Goal: Communication & Community: Answer question/provide support

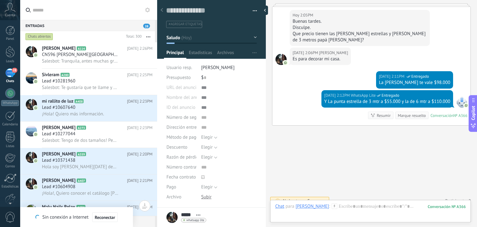
click at [148, 35] on button "button" at bounding box center [147, 36] width 13 height 11
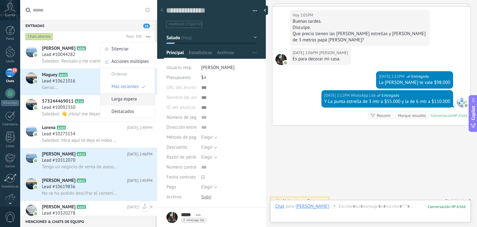
click at [131, 98] on span "Larga espera" at bounding box center [123, 99] width 25 height 12
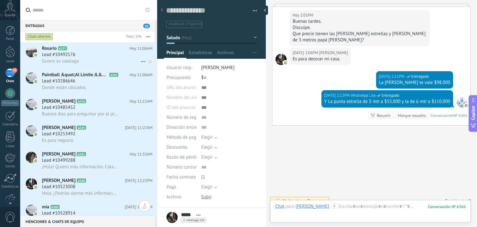
click at [113, 54] on div "Lead #10492176" at bounding box center [97, 55] width 110 height 6
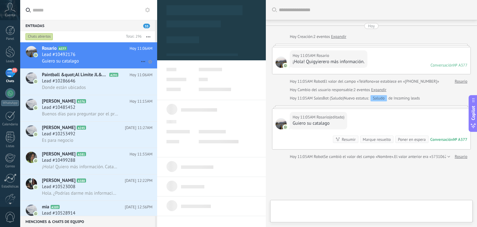
type textarea "**********"
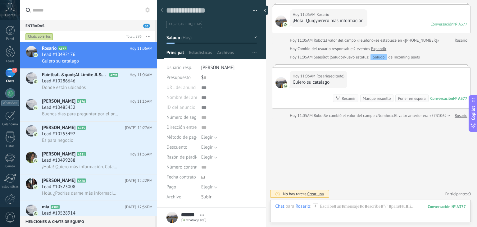
scroll to position [41, 0]
click at [316, 203] on icon at bounding box center [315, 206] width 6 height 6
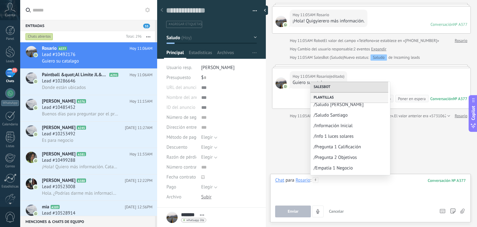
scroll to position [70, 0]
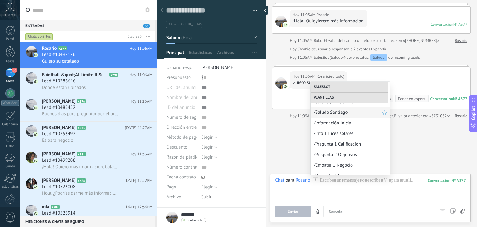
click at [334, 111] on span "/Saludo Santiago" at bounding box center [347, 112] width 68 height 6
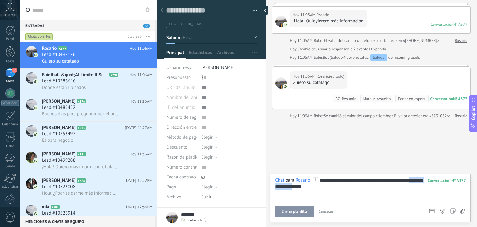
drag, startPoint x: 310, startPoint y: 186, endPoint x: 273, endPoint y: 184, distance: 37.0
click at [273, 184] on div "**********" at bounding box center [370, 197] width 200 height 48
click at [355, 182] on div "**********" at bounding box center [370, 189] width 191 height 24
click at [302, 207] on button "Enviar" at bounding box center [293, 211] width 36 height 12
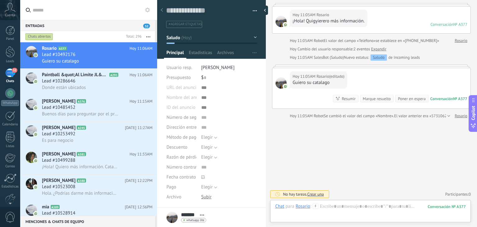
scroll to position [23, 0]
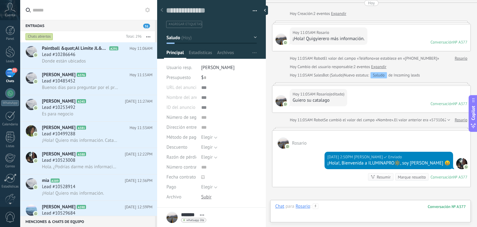
click at [314, 210] on div at bounding box center [370, 212] width 191 height 19
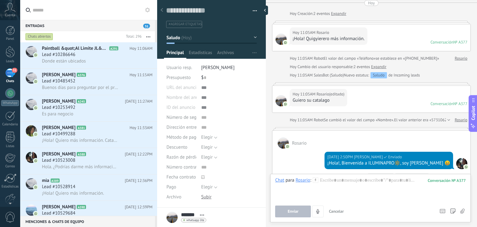
click at [315, 180] on use at bounding box center [315, 179] width 5 height 5
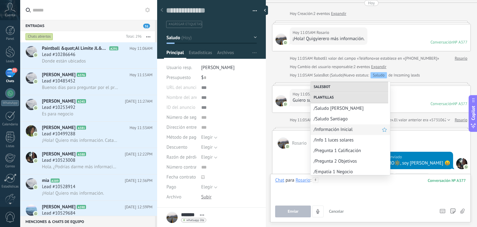
scroll to position [63, 0]
click at [337, 130] on span "/Información Inicial" at bounding box center [347, 129] width 68 height 6
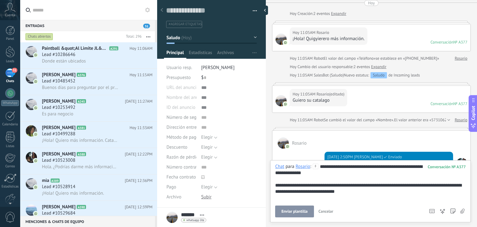
click at [296, 208] on button "Enviar plantilla" at bounding box center [294, 211] width 38 height 12
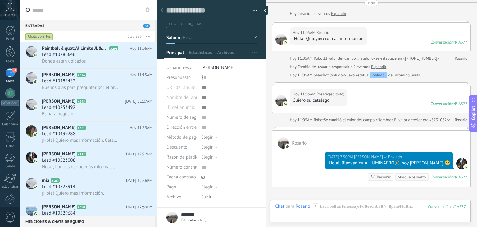
scroll to position [141, 0]
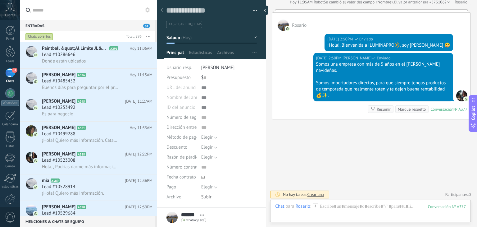
click at [315, 204] on icon at bounding box center [315, 206] width 6 height 6
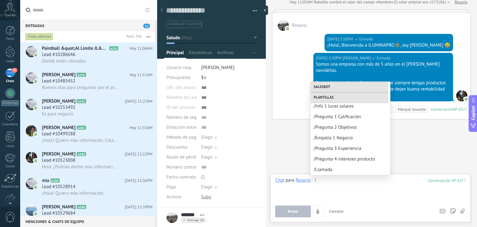
scroll to position [97, 0]
drag, startPoint x: 344, startPoint y: 108, endPoint x: 342, endPoint y: 118, distance: 9.6
click at [342, 118] on div "Enviar un mensaje de voz Salesbot /NPS Bot /Saludo /Seg interés /Seg como le fu…" at bounding box center [349, 128] width 79 height 93
click at [342, 118] on span "/Pregunta 1 Calificación" at bounding box center [347, 117] width 68 height 6
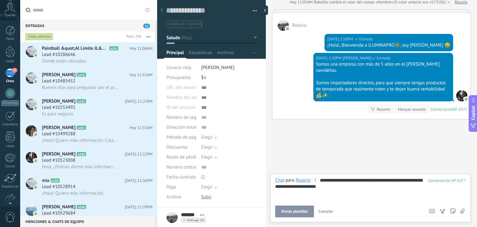
click at [288, 216] on button "Enviar plantilla" at bounding box center [294, 211] width 38 height 12
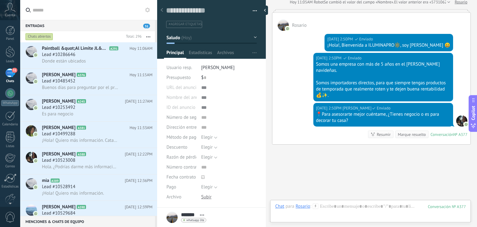
scroll to position [166, 0]
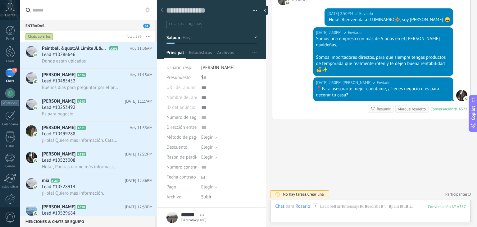
click at [348, 152] on div "Buscar Carga más [DATE] [DATE] Creación: 2 eventos Expandir [DATE] 11:05AM Rosa…" at bounding box center [371, 113] width 211 height 227
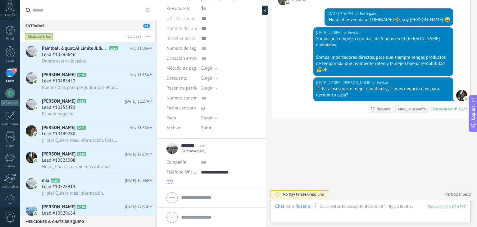
click at [170, 180] on span "más" at bounding box center [169, 180] width 7 height 5
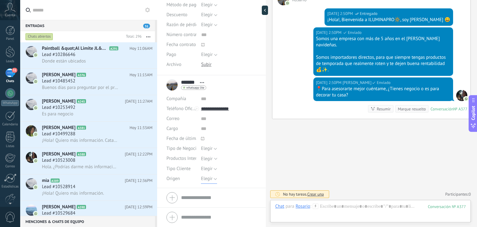
click at [206, 180] on span "Elegir" at bounding box center [206, 178] width 11 height 6
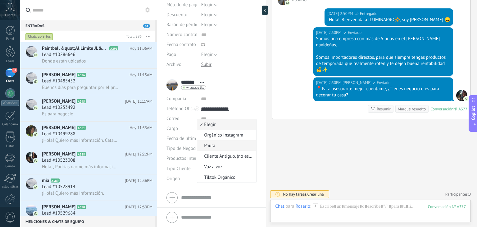
click at [214, 149] on li "Pauta" at bounding box center [226, 145] width 59 height 11
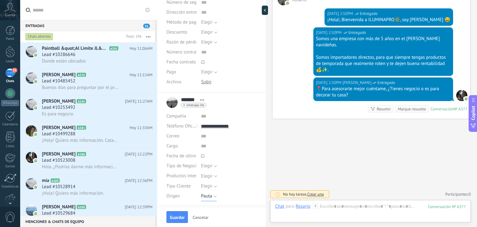
scroll to position [0, 0]
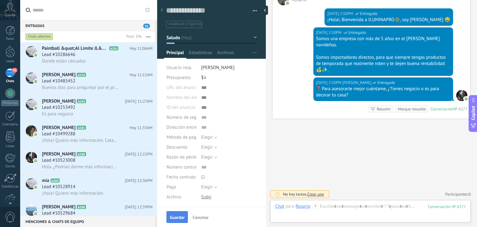
click at [174, 218] on span "Guardar" at bounding box center [177, 217] width 15 height 4
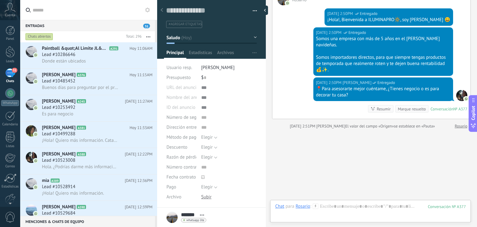
scroll to position [176, 0]
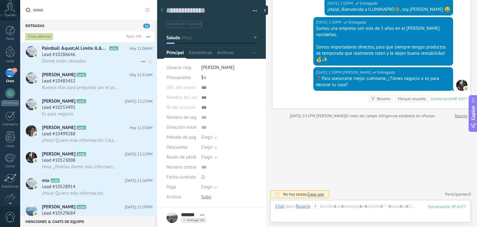
click at [104, 49] on span "Paintball &quot;Al Limite JL&quot;" at bounding box center [75, 48] width 66 height 6
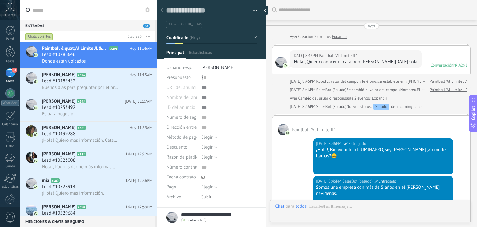
type textarea "**********"
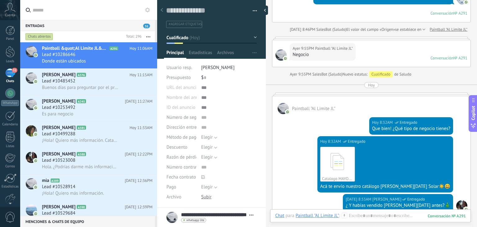
scroll to position [410, 0]
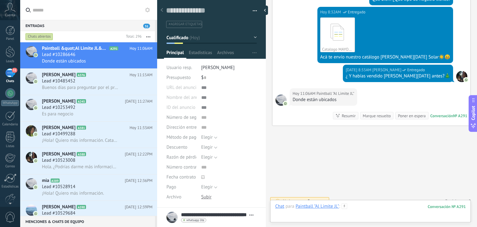
click at [356, 206] on div at bounding box center [370, 212] width 191 height 19
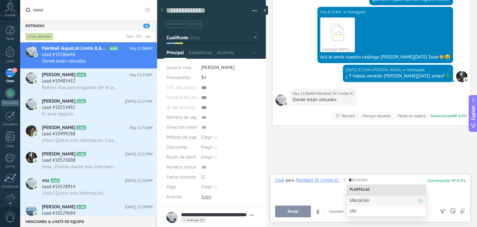
click at [360, 197] on span "Ubicación" at bounding box center [383, 200] width 68 height 6
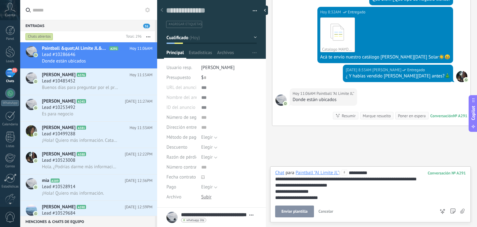
click at [305, 208] on button "Enviar plantilla" at bounding box center [294, 211] width 38 height 12
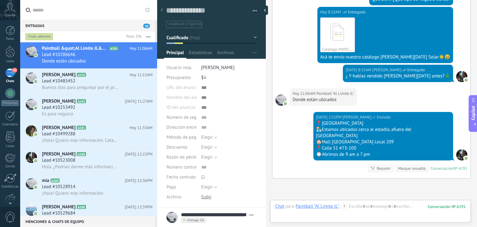
scroll to position [462, 0]
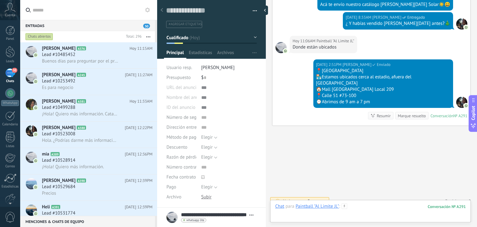
click at [359, 210] on div at bounding box center [370, 212] width 191 height 19
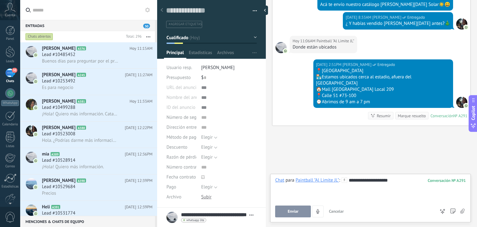
click at [290, 212] on span "Enviar" at bounding box center [292, 211] width 11 height 4
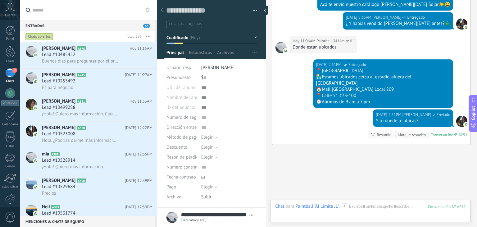
scroll to position [481, 0]
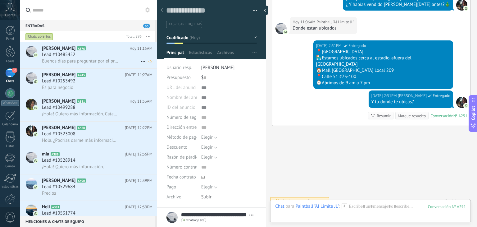
click at [94, 61] on span "Buenos días para preguntar por el precio muchas gracias" at bounding box center [80, 61] width 76 height 6
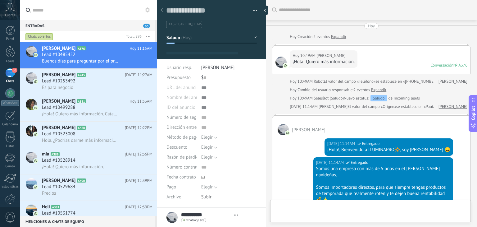
type textarea "**********"
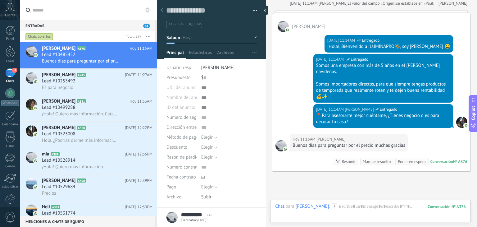
scroll to position [155, 0]
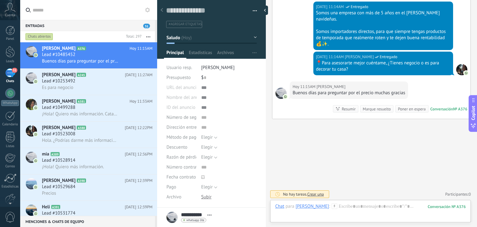
click at [331, 205] on icon at bounding box center [334, 206] width 6 height 6
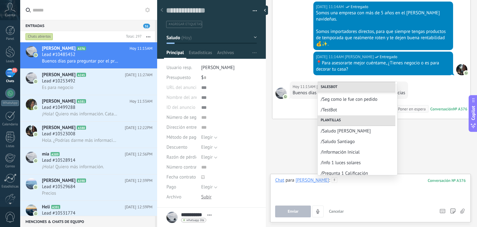
scroll to position [0, 0]
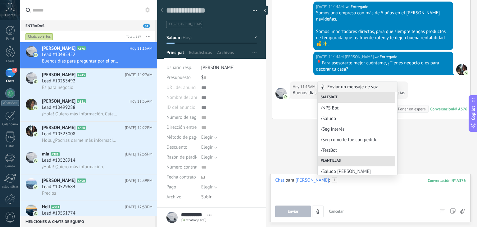
click at [337, 181] on div at bounding box center [370, 189] width 191 height 24
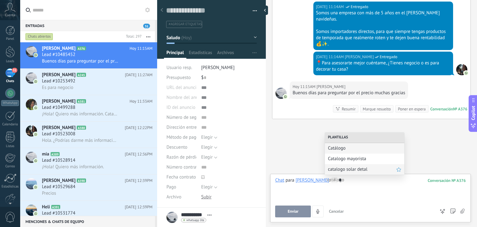
click at [345, 168] on span "catalogo solar detal" at bounding box center [362, 169] width 68 height 6
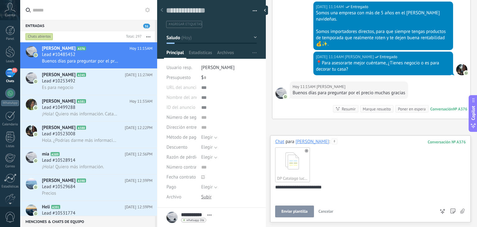
click at [297, 207] on button "Enviar plantilla" at bounding box center [294, 211] width 38 height 12
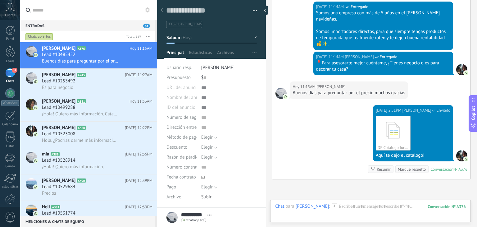
scroll to position [216, 0]
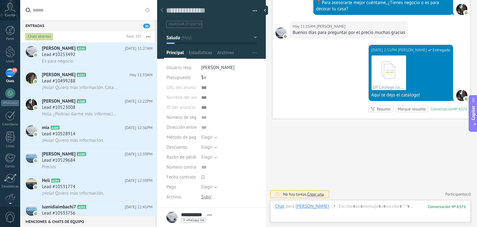
click at [331, 208] on icon at bounding box center [334, 206] width 6 height 6
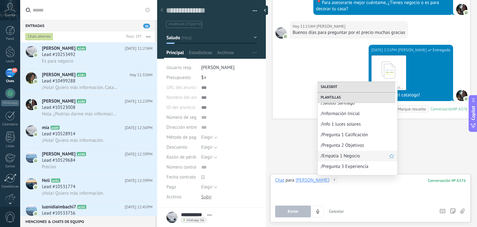
scroll to position [82, 0]
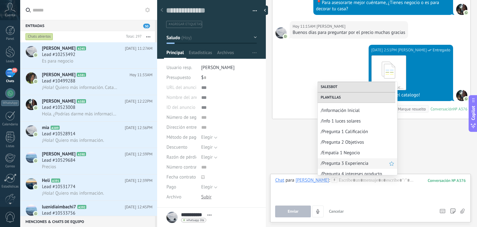
click at [354, 162] on span "/Pregunta 3 Experiencia" at bounding box center [355, 163] width 68 height 6
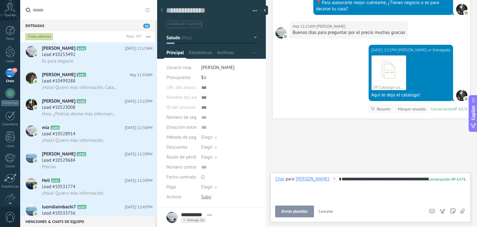
click at [301, 213] on span "Enviar plantilla" at bounding box center [294, 211] width 26 height 4
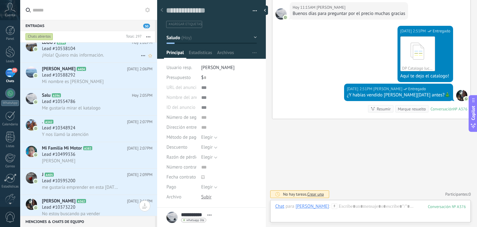
scroll to position [234, 0]
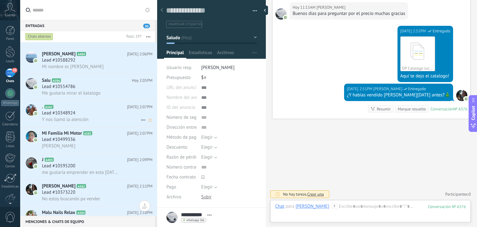
click at [86, 116] on div "Lead #10348924" at bounding box center [97, 113] width 110 height 6
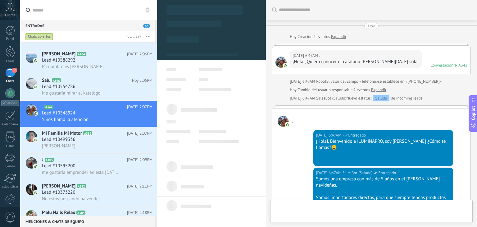
scroll to position [535, 0]
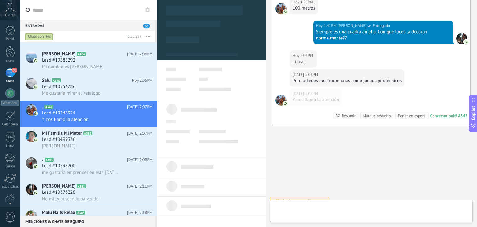
type textarea "**********"
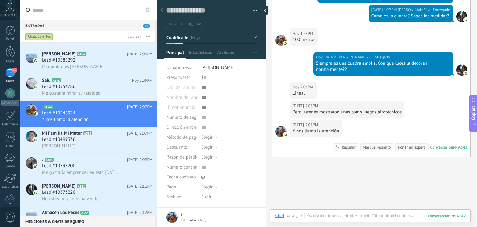
scroll to position [535, 0]
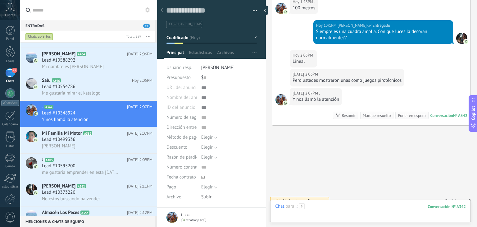
click at [315, 206] on div at bounding box center [370, 212] width 191 height 19
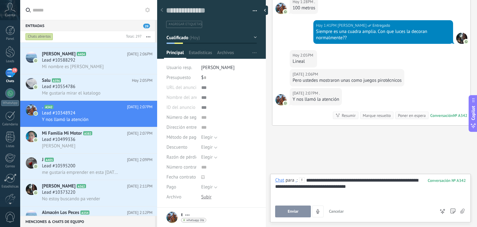
click at [297, 209] on span "Enviar" at bounding box center [292, 211] width 11 height 4
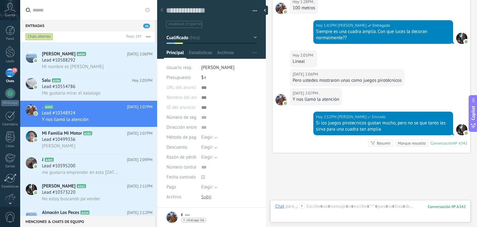
scroll to position [562, 0]
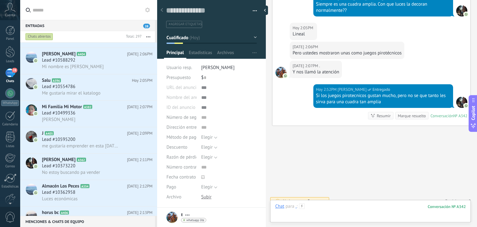
click at [325, 210] on div at bounding box center [370, 212] width 191 height 19
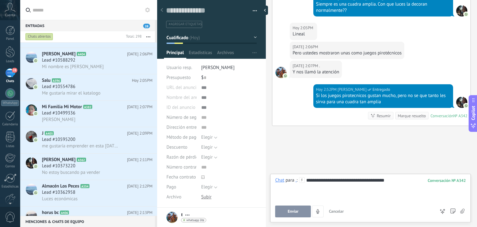
click at [297, 216] on button "Enviar" at bounding box center [293, 211] width 36 height 12
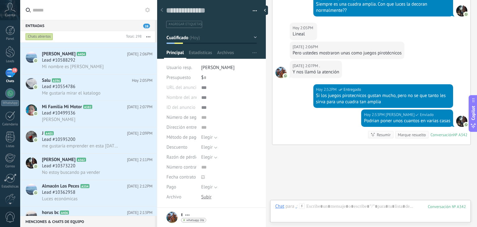
scroll to position [581, 0]
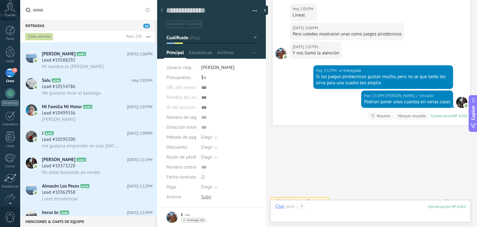
click at [317, 212] on div at bounding box center [370, 212] width 191 height 19
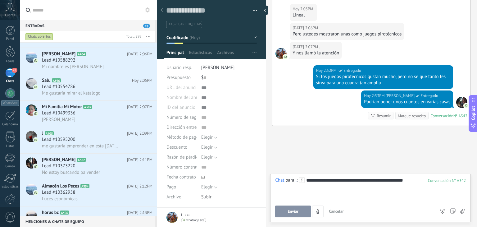
click at [293, 208] on button "Enviar" at bounding box center [293, 211] width 36 height 12
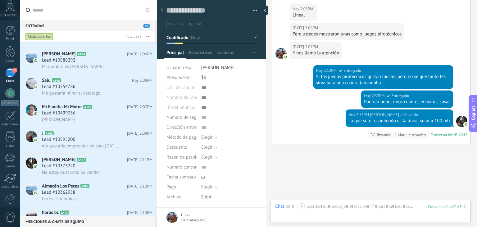
scroll to position [600, 0]
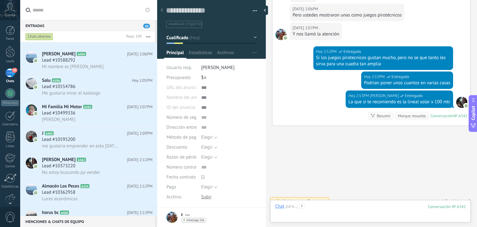
click at [326, 208] on div at bounding box center [370, 212] width 191 height 19
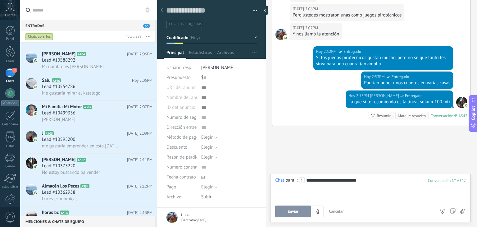
click at [289, 207] on button "Enviar" at bounding box center [293, 211] width 36 height 12
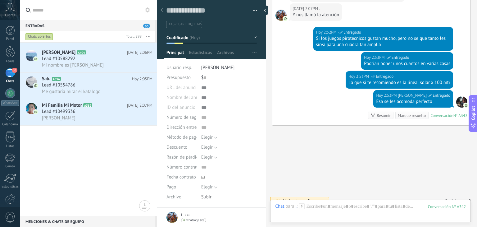
scroll to position [0, 0]
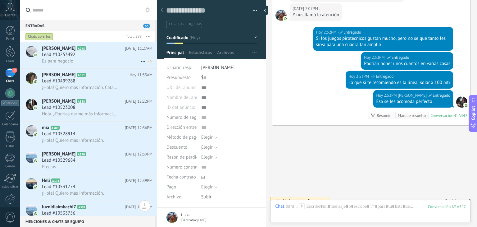
click at [66, 52] on span "Lead #10253492" at bounding box center [59, 55] width 34 height 6
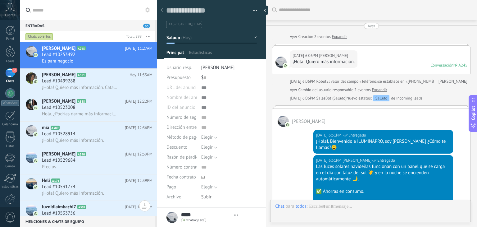
type textarea "**********"
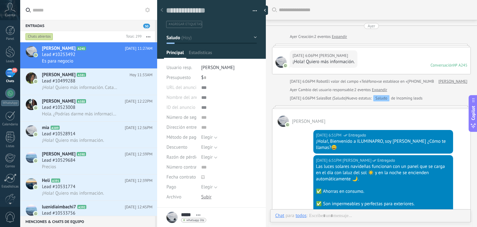
scroll to position [205, 0]
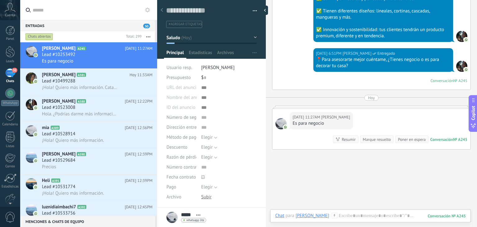
click at [331, 217] on icon at bounding box center [334, 215] width 6 height 6
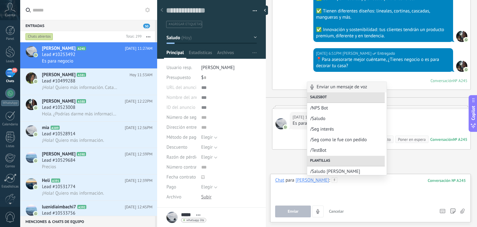
click at [328, 193] on div at bounding box center [370, 189] width 191 height 24
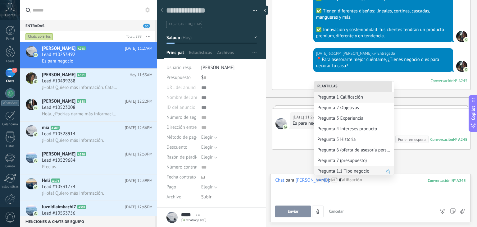
click at [335, 170] on span "Pregunta 1.1 Tipo negocio" at bounding box center [351, 171] width 68 height 6
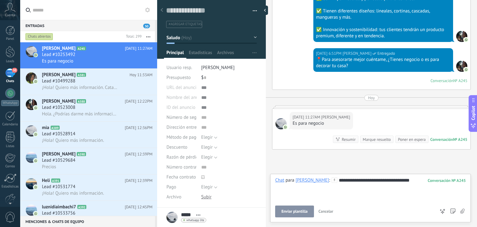
click at [289, 214] on button "Enviar plantilla" at bounding box center [294, 211] width 38 height 12
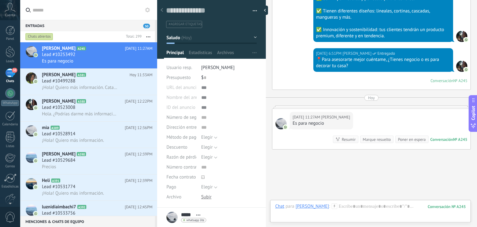
scroll to position [250, 0]
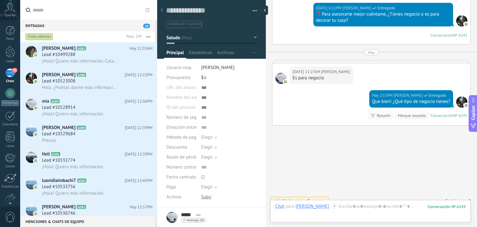
click at [331, 208] on use at bounding box center [333, 205] width 5 height 5
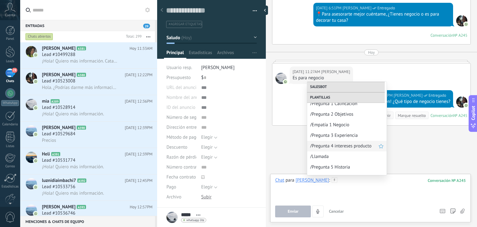
scroll to position [133, 0]
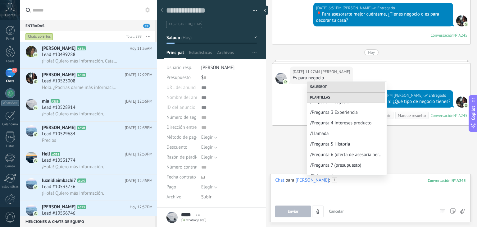
click at [345, 196] on div at bounding box center [370, 189] width 191 height 24
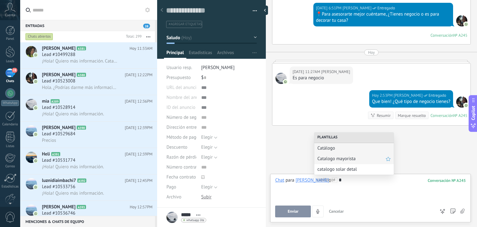
click at [344, 155] on div "Catalogo mayorista" at bounding box center [353, 158] width 79 height 11
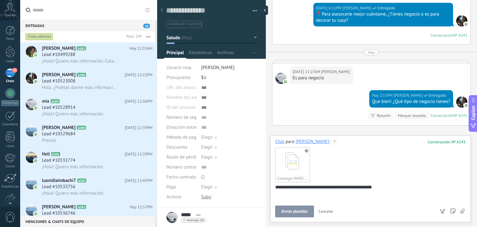
click at [292, 210] on span "Enviar plantilla" at bounding box center [294, 211] width 26 height 4
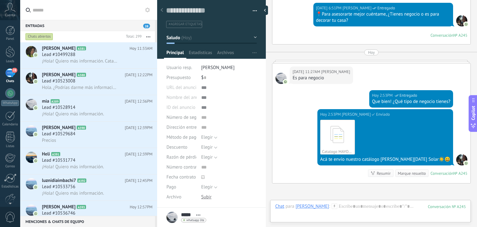
scroll to position [308, 0]
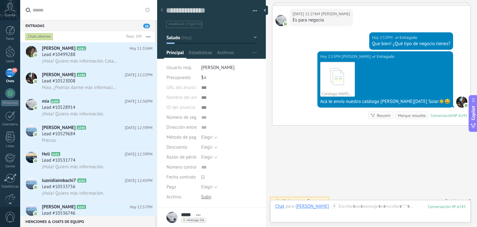
click at [331, 205] on use at bounding box center [333, 205] width 5 height 5
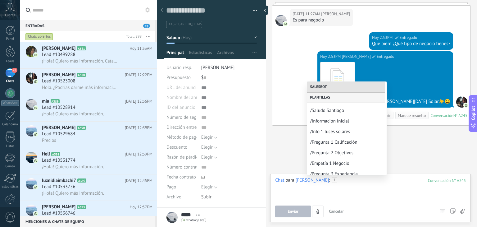
scroll to position [87, 0]
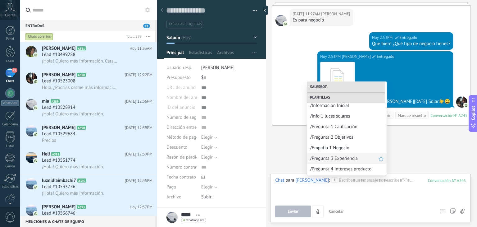
click at [341, 157] on span "/Pregunta 3 Experiencia" at bounding box center [344, 158] width 68 height 6
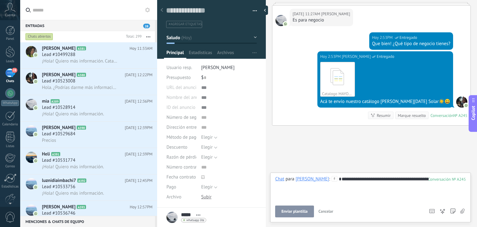
click at [300, 217] on button "Enviar plantilla" at bounding box center [294, 211] width 38 height 12
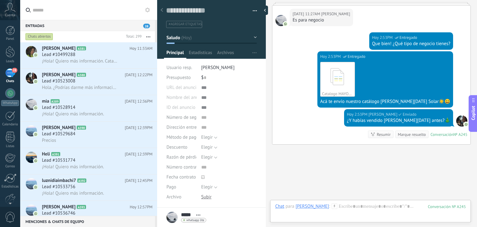
scroll to position [326, 0]
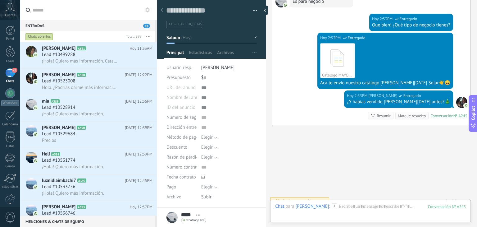
click at [209, 42] on button "Saludo" at bounding box center [211, 37] width 90 height 11
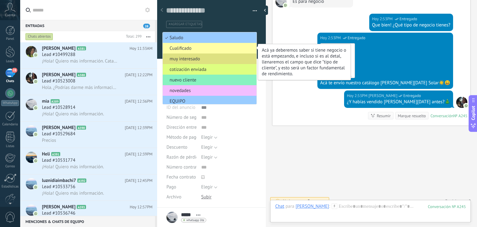
click at [205, 49] on span "Cualificado" at bounding box center [209, 48] width 92 height 6
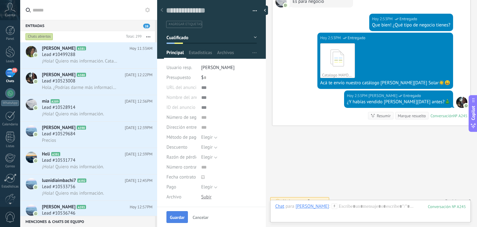
click at [177, 213] on button "Guardar" at bounding box center [176, 217] width 21 height 12
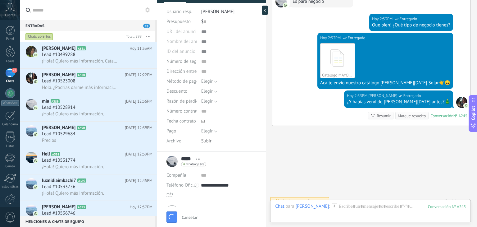
scroll to position [89, 0]
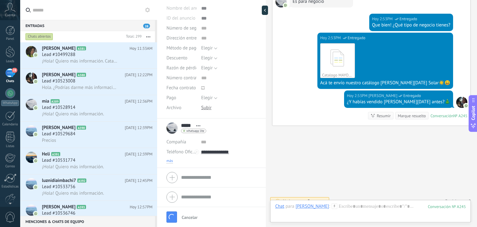
click at [168, 160] on span "más" at bounding box center [169, 160] width 7 height 5
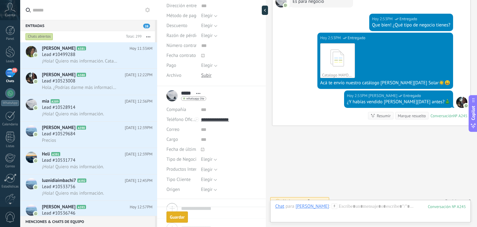
scroll to position [337, 0]
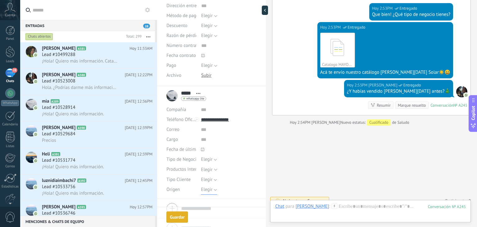
click at [207, 188] on span "Elegir" at bounding box center [206, 189] width 11 height 6
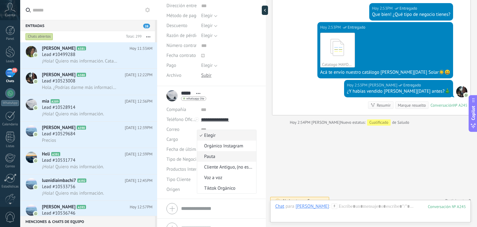
click at [218, 158] on span "Pauta" at bounding box center [225, 156] width 57 height 6
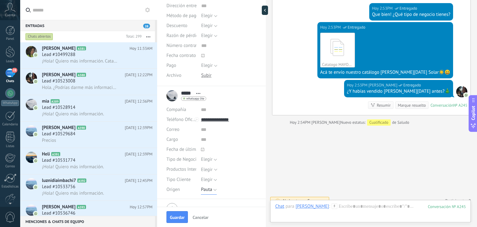
scroll to position [0, 0]
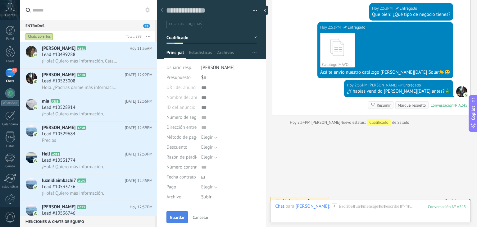
click at [174, 220] on button "Guardar" at bounding box center [176, 217] width 21 height 12
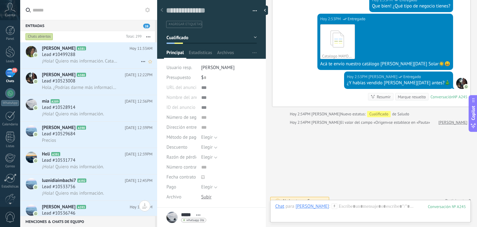
click at [99, 56] on div "Lead #10499288" at bounding box center [97, 55] width 110 height 6
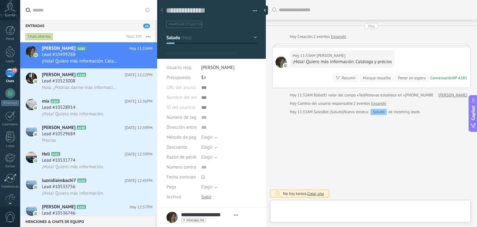
type textarea "**********"
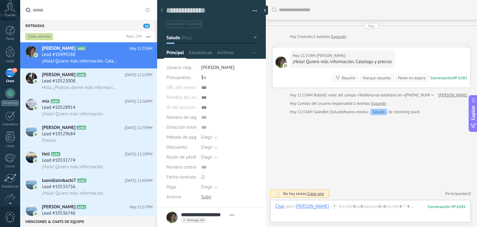
click at [337, 206] on icon at bounding box center [334, 206] width 6 height 6
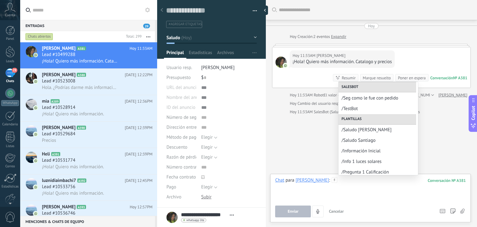
scroll to position [42, 0]
click at [361, 137] on span "/Saludo Santiago" at bounding box center [375, 140] width 68 height 6
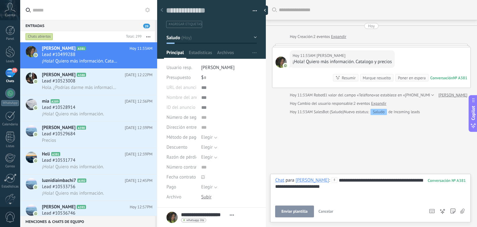
click at [299, 209] on span "Enviar plantilla" at bounding box center [294, 211] width 26 height 4
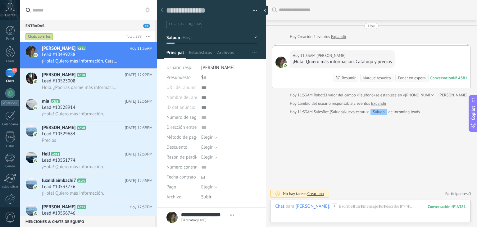
scroll to position [52, 0]
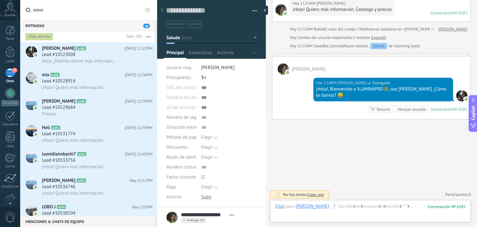
click at [337, 206] on use at bounding box center [333, 205] width 5 height 5
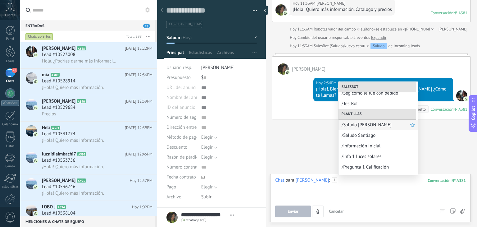
scroll to position [60, 0]
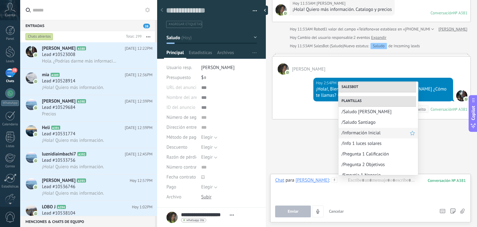
click at [357, 132] on span "/Información Inicial" at bounding box center [375, 133] width 68 height 6
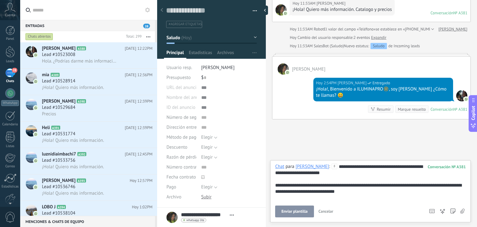
click at [307, 206] on button "Enviar plantilla" at bounding box center [294, 211] width 38 height 12
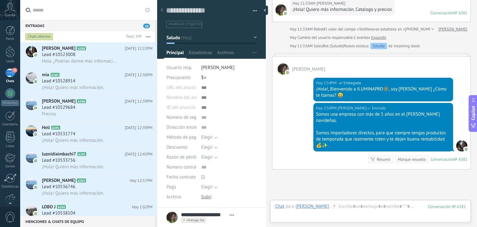
scroll to position [102, 0]
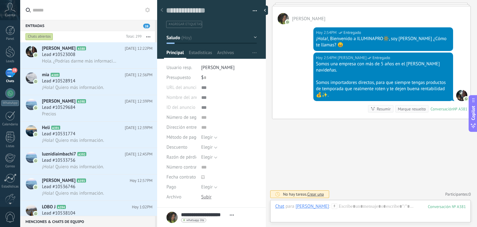
click at [337, 206] on icon at bounding box center [334, 206] width 6 height 6
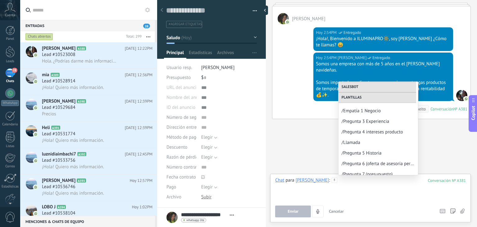
scroll to position [97, 0]
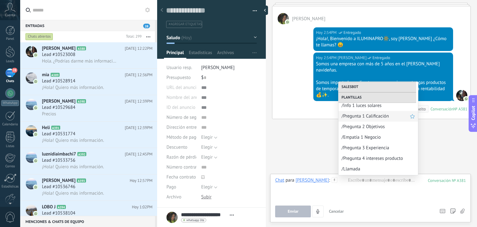
click at [366, 119] on div "/Pregunta 1 Calificación" at bounding box center [377, 116] width 79 height 11
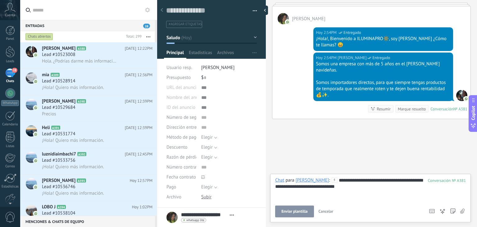
click at [307, 208] on button "Enviar plantilla" at bounding box center [294, 211] width 38 height 12
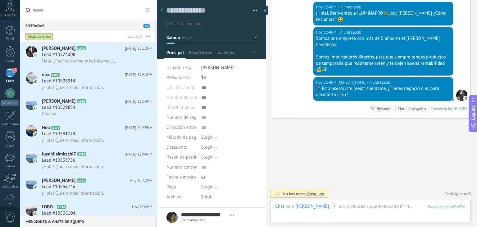
scroll to position [69, 0]
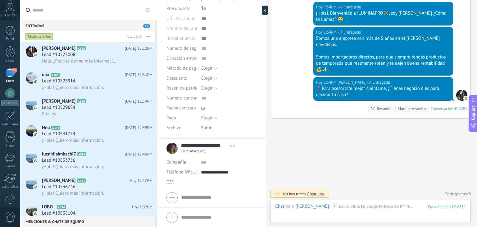
click at [169, 182] on span "más" at bounding box center [169, 180] width 7 height 5
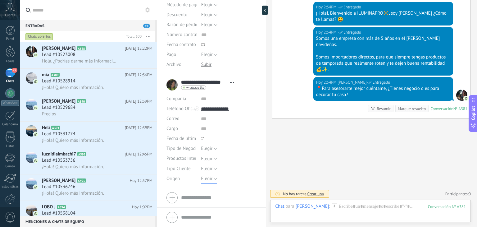
click at [205, 181] on span "Elegir" at bounding box center [206, 178] width 11 height 6
click at [211, 150] on div "Compañía Abrir detalle Editar Teléfono Oficina" at bounding box center [211, 139] width 90 height 90
click at [209, 175] on span "Elegir" at bounding box center [206, 178] width 11 height 6
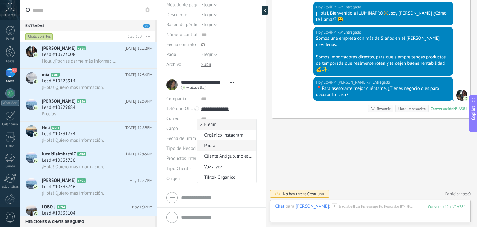
click at [215, 148] on li "Pauta" at bounding box center [226, 145] width 59 height 11
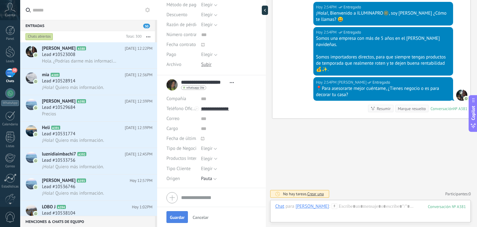
click at [174, 220] on button "Guardar" at bounding box center [176, 217] width 21 height 12
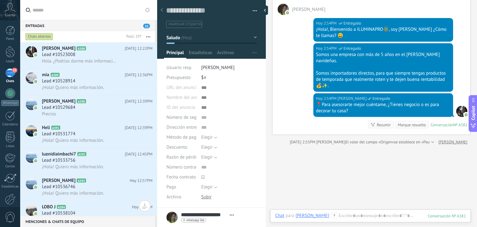
scroll to position [79, 0]
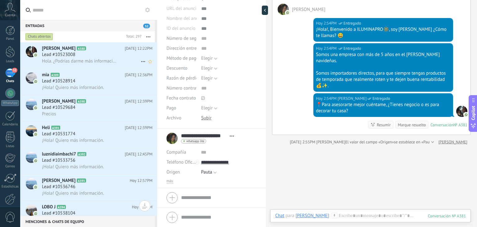
click at [84, 65] on div "Diana A388 Hoy 12:22PM Lead #10523008 Hola. ¿Podrías darme más información?" at bounding box center [99, 55] width 115 height 26
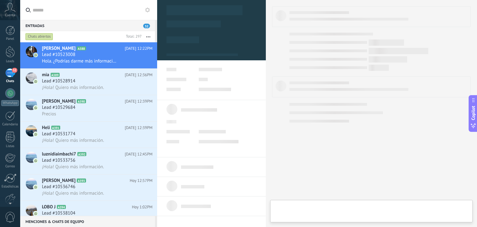
type textarea "**********"
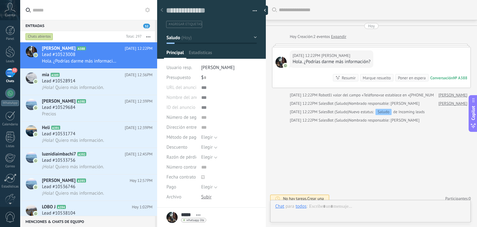
scroll to position [5, 0]
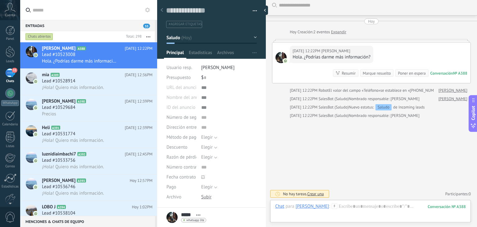
click at [331, 206] on icon at bounding box center [334, 206] width 6 height 6
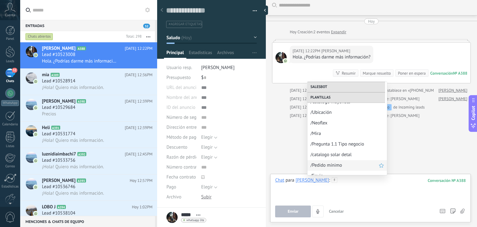
scroll to position [329, 0]
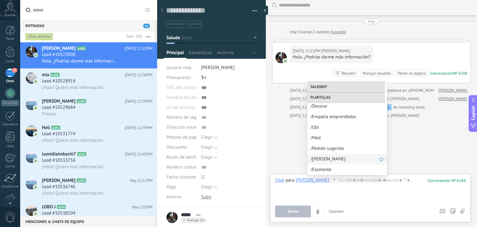
click at [331, 160] on span "/[PERSON_NAME]" at bounding box center [344, 159] width 68 height 6
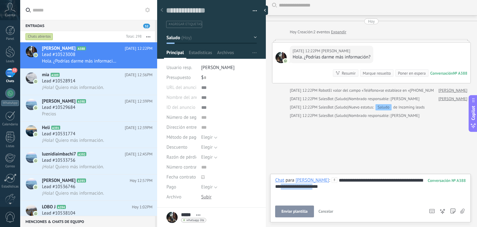
drag, startPoint x: 311, startPoint y: 187, endPoint x: 271, endPoint y: 190, distance: 40.4
click at [271, 190] on div "**********" at bounding box center [370, 197] width 200 height 48
click at [291, 212] on span "Enviar" at bounding box center [292, 211] width 11 height 4
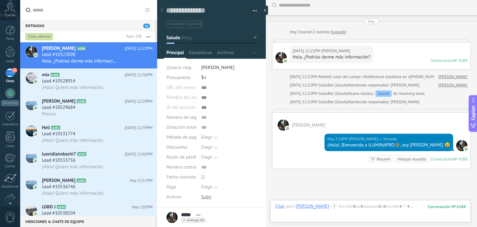
scroll to position [55, 0]
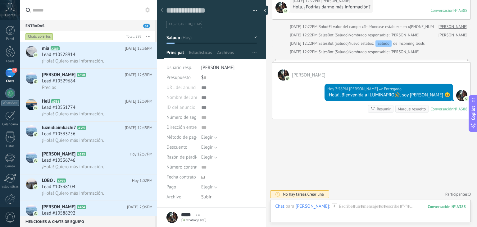
click at [331, 207] on icon at bounding box center [334, 206] width 6 height 6
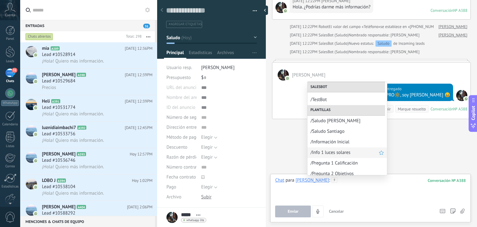
scroll to position [51, 0]
click at [325, 142] on span "/Información Inicial" at bounding box center [344, 141] width 68 height 6
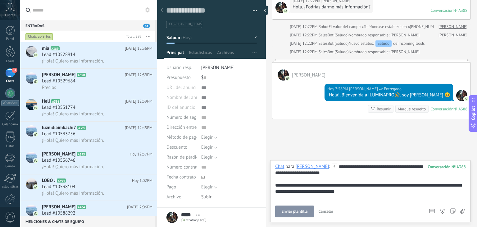
click at [294, 206] on button "Enviar plantilla" at bounding box center [294, 211] width 38 height 12
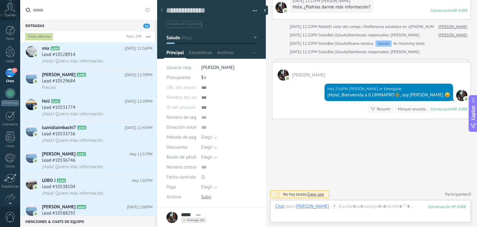
scroll to position [105, 0]
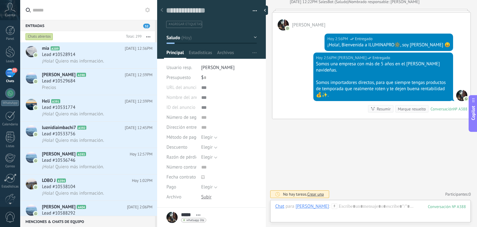
click at [331, 203] on icon at bounding box center [334, 206] width 6 height 6
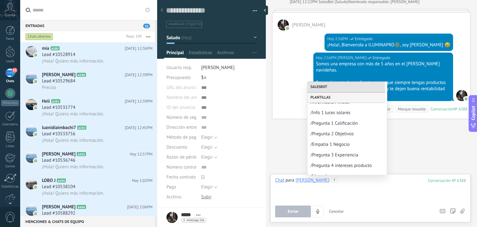
scroll to position [91, 0]
click at [329, 125] on span "/Pregunta 1 Calificación" at bounding box center [344, 123] width 68 height 6
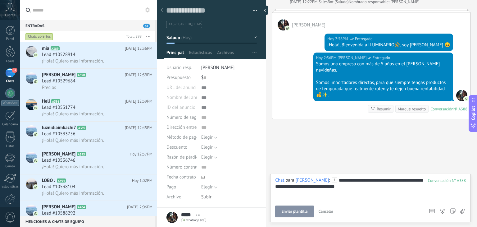
click at [296, 206] on button "Enviar plantilla" at bounding box center [294, 211] width 38 height 12
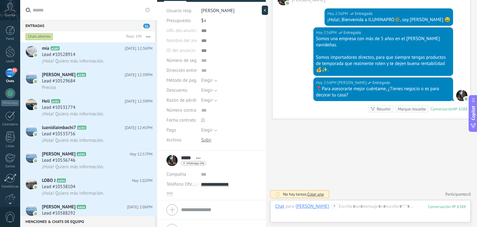
scroll to position [69, 0]
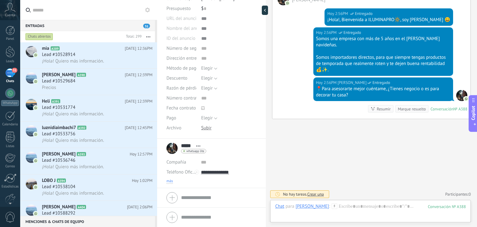
click at [170, 182] on span "más" at bounding box center [169, 180] width 7 height 5
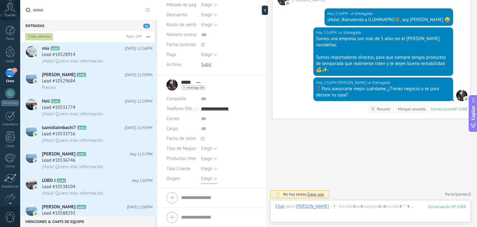
click at [206, 178] on span "Elegir" at bounding box center [206, 178] width 11 height 6
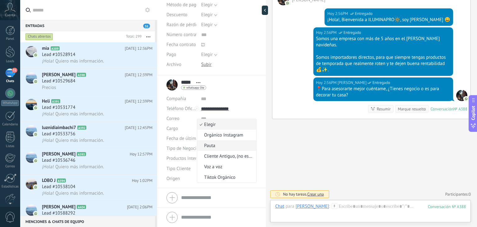
click at [219, 146] on span "Pauta" at bounding box center [225, 145] width 57 height 6
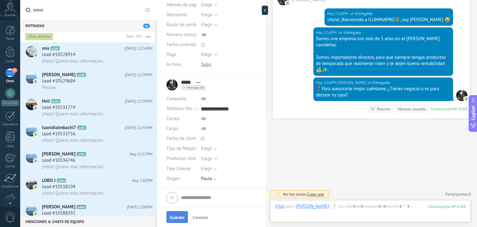
click at [176, 214] on button "Guardar" at bounding box center [176, 217] width 21 height 12
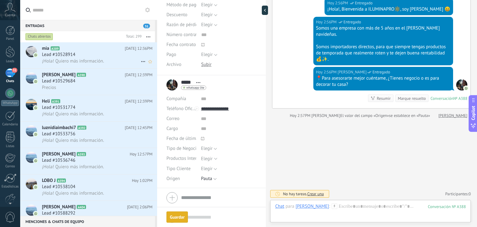
click at [88, 57] on div "Lead #10528914" at bounding box center [97, 55] width 110 height 6
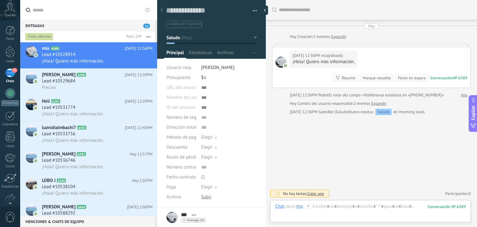
scroll to position [69, 0]
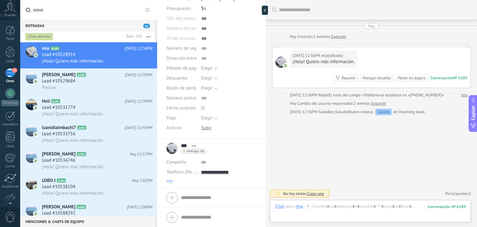
click at [170, 182] on span "más" at bounding box center [169, 180] width 7 height 5
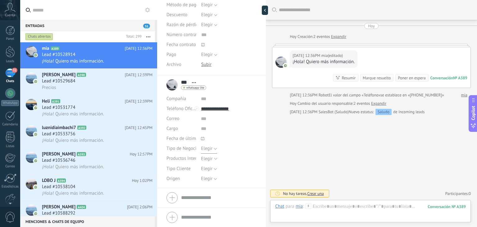
click at [205, 147] on span "Elegir" at bounding box center [206, 148] width 11 height 6
click at [203, 138] on use at bounding box center [202, 138] width 3 height 3
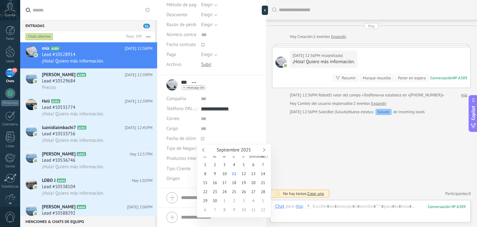
click at [189, 177] on div "Origen" at bounding box center [181, 178] width 30 height 10
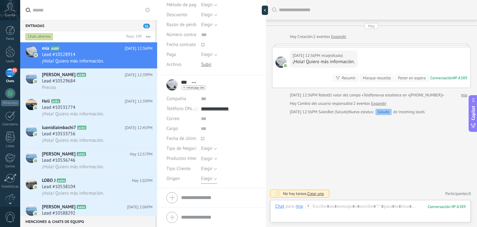
click at [209, 179] on span "Elegir" at bounding box center [206, 178] width 11 height 6
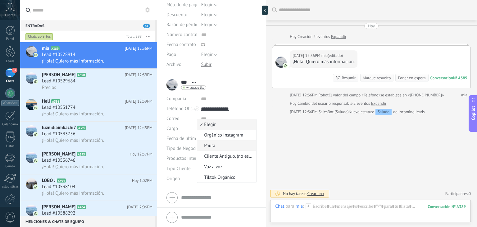
click at [216, 147] on span "Pauta" at bounding box center [225, 145] width 57 height 6
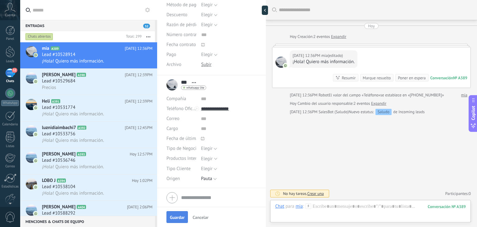
click at [176, 214] on button "Guardar" at bounding box center [176, 217] width 21 height 12
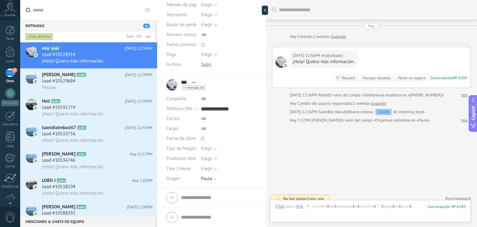
scroll to position [5, 0]
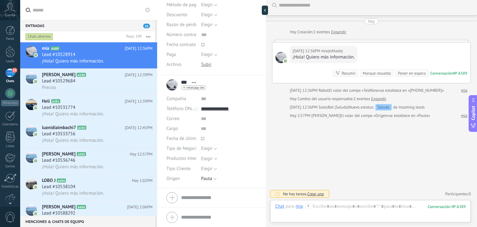
click at [309, 204] on icon at bounding box center [308, 206] width 6 height 6
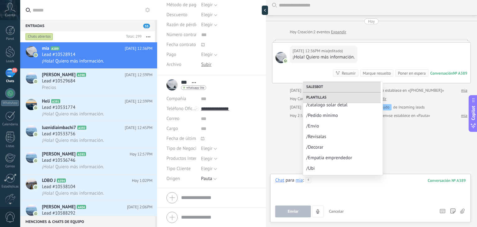
scroll to position [329, 0]
click at [326, 160] on span "/[PERSON_NAME]" at bounding box center [340, 159] width 68 height 6
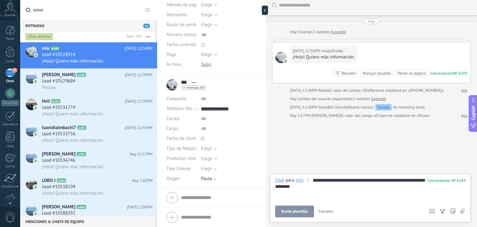
click at [301, 217] on div "**********" at bounding box center [370, 197] width 200 height 48
click at [303, 210] on span "Enviar plantilla" at bounding box center [294, 211] width 26 height 4
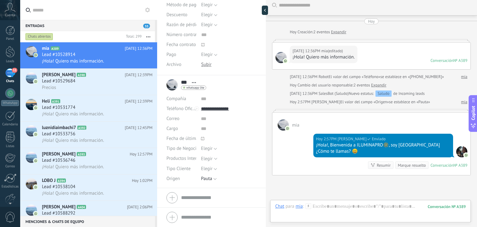
scroll to position [61, 0]
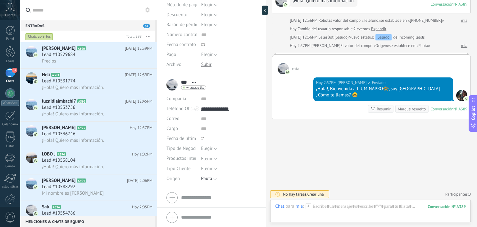
click at [308, 208] on icon at bounding box center [308, 206] width 6 height 6
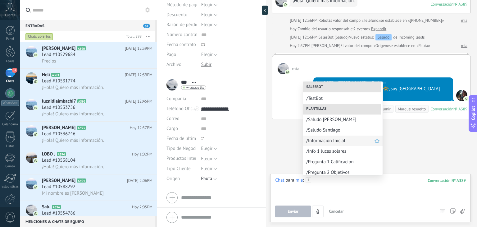
scroll to position [52, 0]
click at [329, 138] on span "/Información Inicial" at bounding box center [340, 140] width 68 height 6
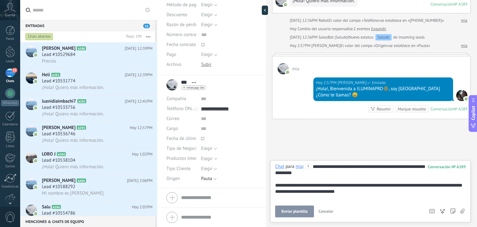
click at [297, 208] on button "Enviar plantilla" at bounding box center [294, 211] width 38 height 12
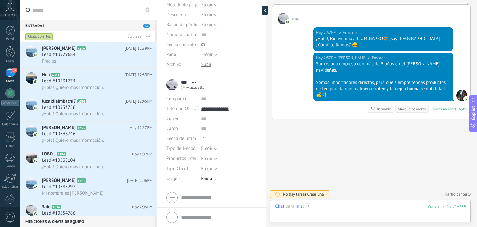
click at [312, 204] on div at bounding box center [370, 212] width 191 height 19
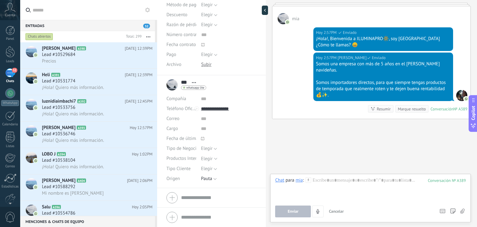
click at [310, 205] on div "Enviar Cancelar Rastrear clics en links ? Reducir links largos y rastrear clics…" at bounding box center [354, 211] width 159 height 12
click at [310, 183] on div at bounding box center [370, 189] width 191 height 24
click at [308, 179] on use at bounding box center [307, 179] width 5 height 5
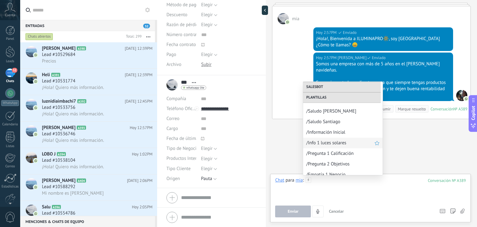
scroll to position [73, 0]
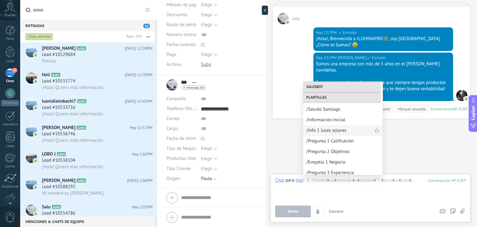
click at [335, 141] on span "/Pregunta 1 Calificación" at bounding box center [342, 141] width 73 height 6
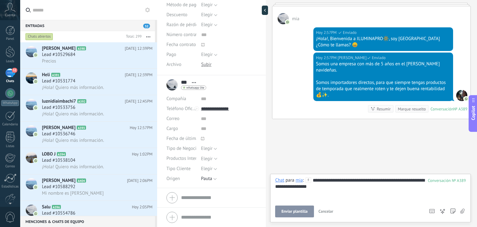
click at [293, 212] on span "Enviar plantilla" at bounding box center [294, 211] width 26 height 4
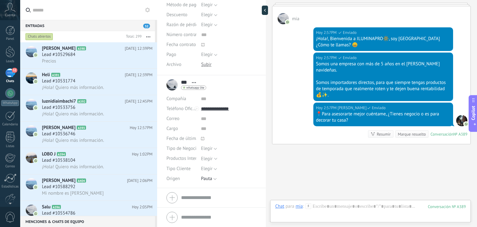
scroll to position [136, 0]
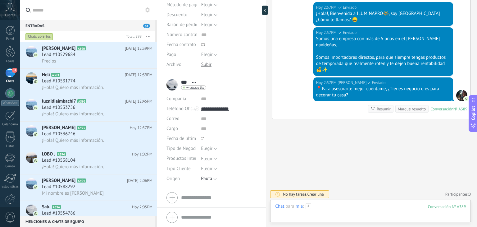
click at [342, 205] on div at bounding box center [370, 212] width 191 height 19
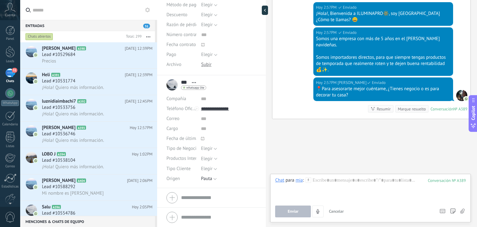
click at [340, 140] on div "Buscar Carga más Hoy Hoy Creación: 2 eventos Expandir Hoy 12:36PM mia (editado)…" at bounding box center [371, 45] width 211 height 363
click at [323, 183] on div at bounding box center [370, 189] width 191 height 24
click at [323, 152] on div "Buscar Carga más Hoy Hoy Creación: 2 eventos Expandir Hoy 12:36PM mia (editado)…" at bounding box center [371, 45] width 211 height 363
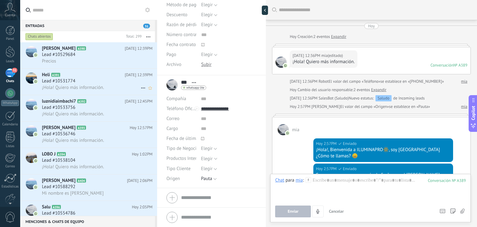
click at [79, 80] on div "Lead #10531774" at bounding box center [97, 81] width 110 height 6
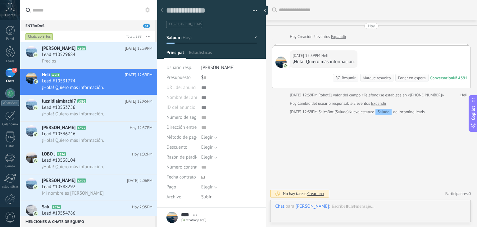
scroll to position [9, 0]
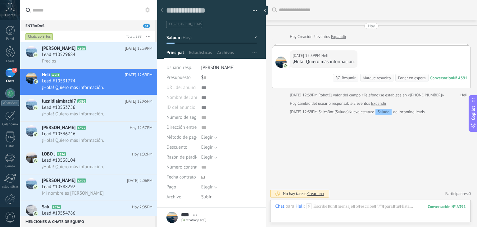
click at [309, 204] on use at bounding box center [308, 205] width 5 height 5
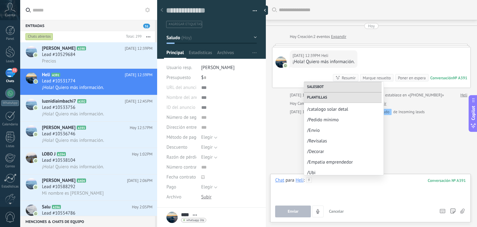
scroll to position [329, 0]
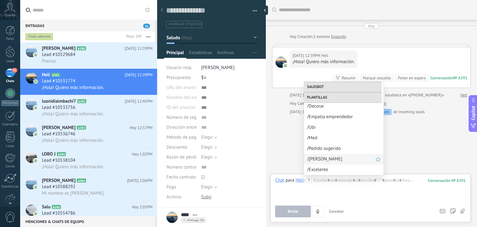
click at [341, 158] on span "/[PERSON_NAME]" at bounding box center [341, 159] width 68 height 6
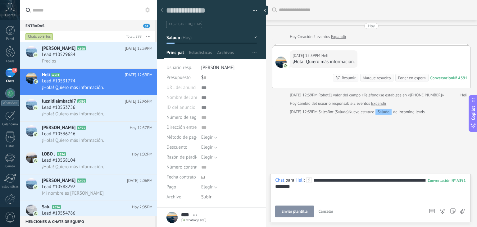
click at [300, 209] on span "Enviar plantilla" at bounding box center [294, 211] width 26 height 4
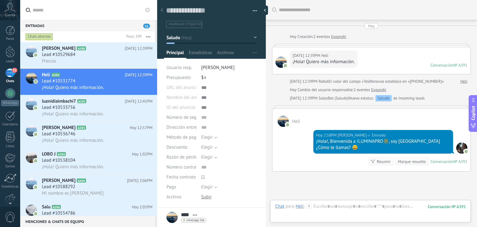
scroll to position [52, 0]
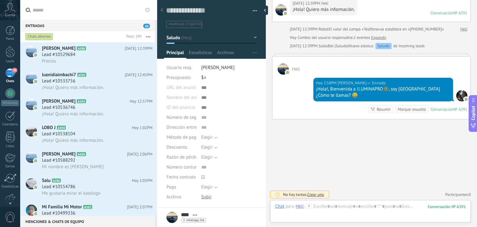
click at [310, 207] on icon at bounding box center [309, 206] width 6 height 6
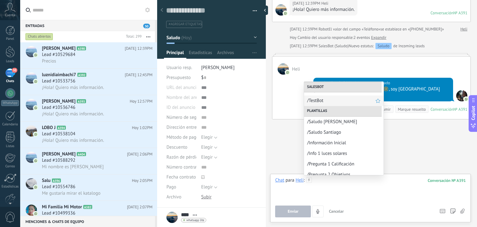
scroll to position [55, 0]
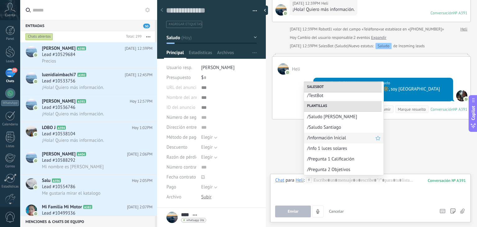
click at [346, 143] on div "/Información Inicial" at bounding box center [343, 137] width 79 height 11
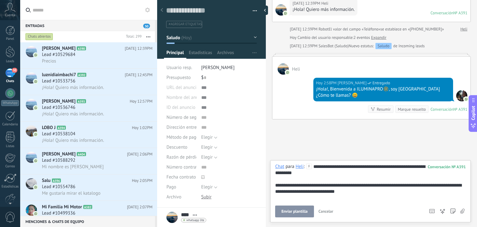
click at [302, 212] on span "Enviar plantilla" at bounding box center [294, 211] width 26 height 4
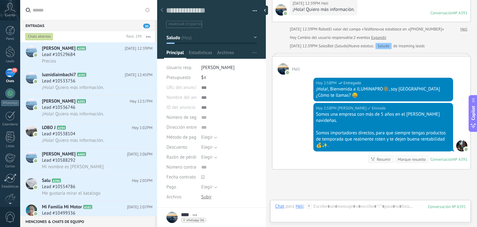
scroll to position [102, 0]
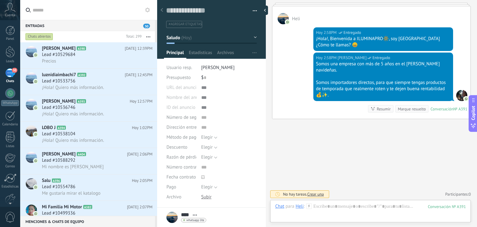
click at [308, 205] on use at bounding box center [308, 205] width 5 height 5
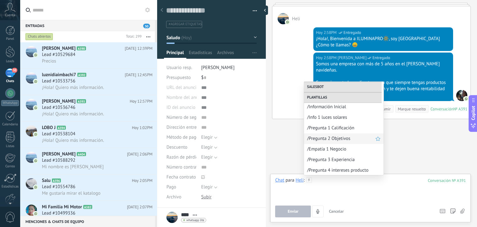
scroll to position [84, 0]
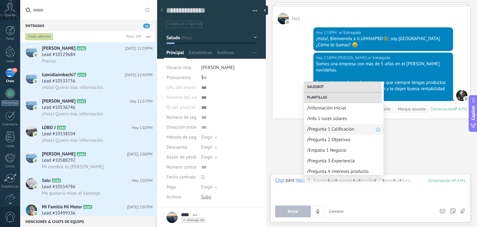
click at [334, 130] on span "/Pregunta 1 Calificación" at bounding box center [341, 129] width 68 height 6
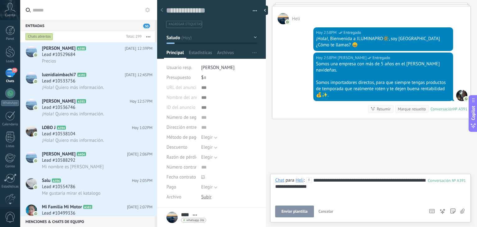
click at [293, 209] on span "Enviar plantilla" at bounding box center [294, 211] width 26 height 4
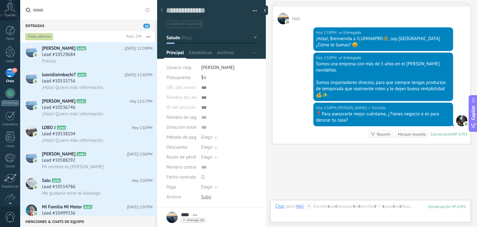
scroll to position [128, 0]
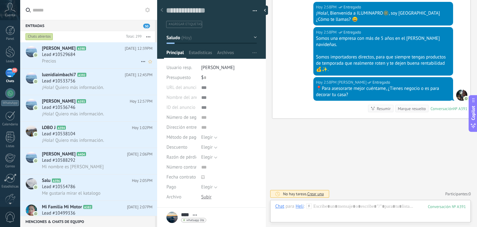
click at [111, 59] on div "Precios" at bounding box center [97, 61] width 110 height 7
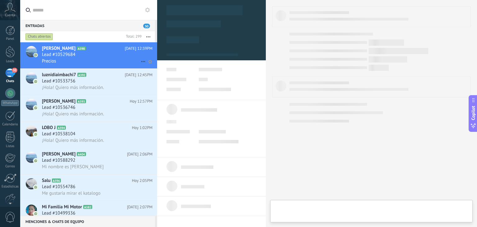
type textarea "**********"
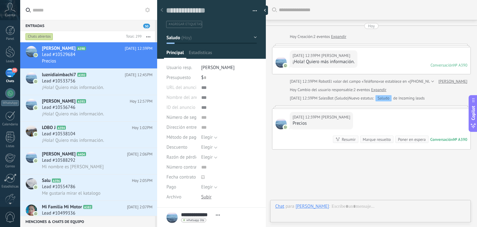
scroll to position [30, 0]
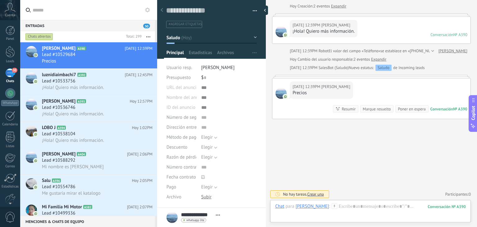
click at [331, 205] on icon at bounding box center [334, 206] width 6 height 6
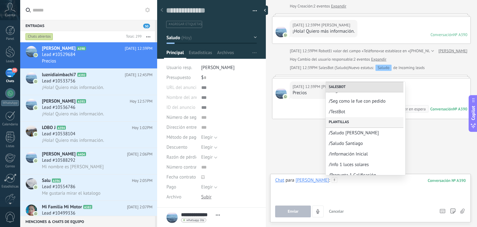
scroll to position [38, 0]
click at [338, 143] on span "/Saludo Santiago" at bounding box center [363, 143] width 68 height 6
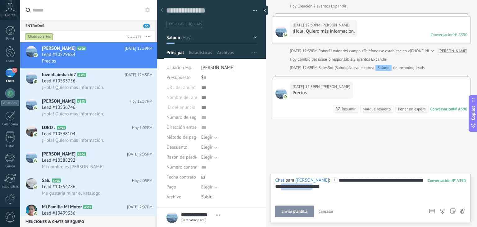
drag, startPoint x: 330, startPoint y: 188, endPoint x: 294, endPoint y: 187, distance: 36.0
click at [294, 187] on div "**********" at bounding box center [370, 189] width 191 height 24
click at [290, 214] on button "Enviar" at bounding box center [293, 211] width 36 height 12
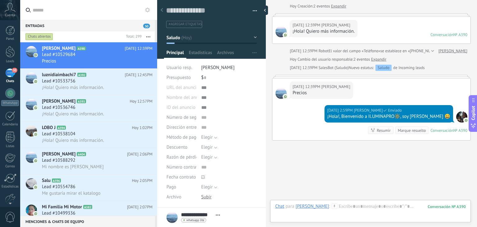
scroll to position [52, 0]
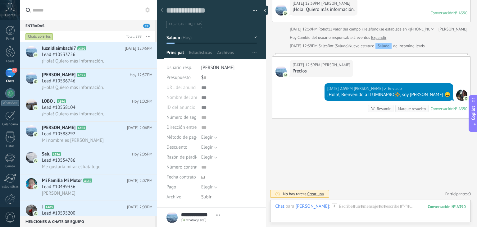
click at [331, 206] on icon at bounding box center [334, 206] width 6 height 6
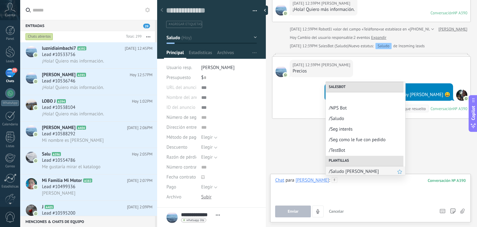
scroll to position [32, 0]
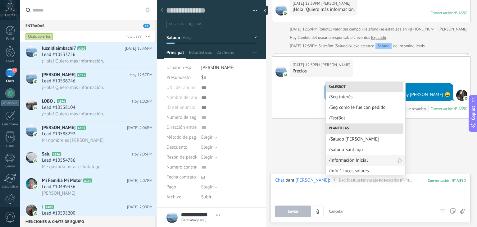
click at [347, 164] on div "/Información Inicial" at bounding box center [365, 160] width 79 height 11
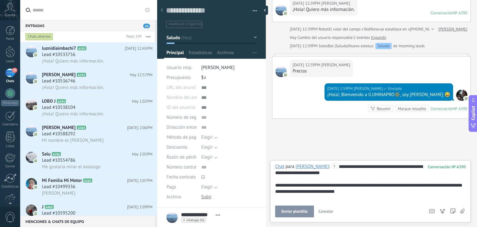
click at [295, 213] on span "Enviar plantilla" at bounding box center [294, 211] width 26 height 4
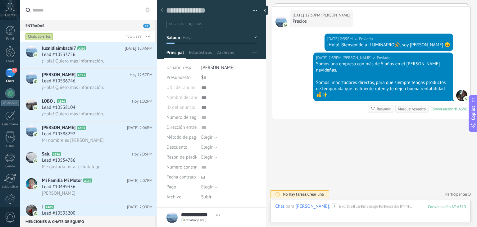
click at [331, 206] on use at bounding box center [333, 205] width 5 height 5
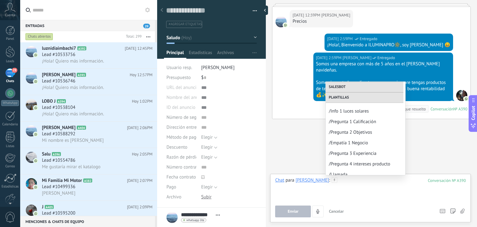
scroll to position [99, 0]
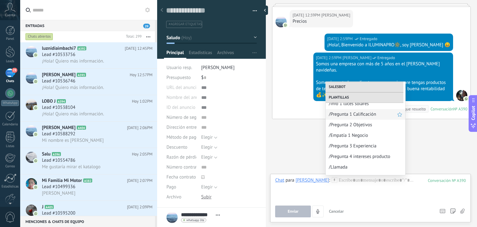
click at [349, 114] on span "/Pregunta 1 Calificación" at bounding box center [363, 114] width 68 height 6
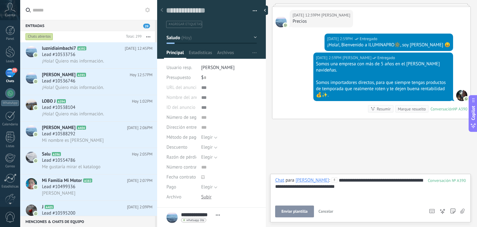
click at [297, 209] on span "Enviar plantilla" at bounding box center [294, 211] width 26 height 4
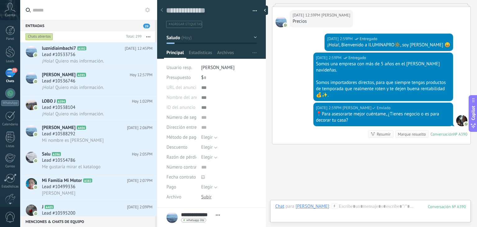
scroll to position [127, 0]
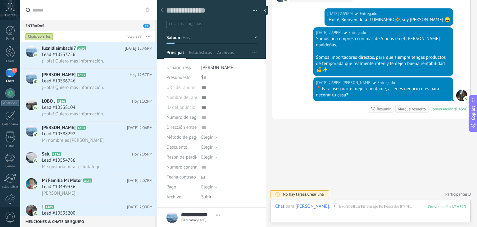
click at [146, 36] on icon "button" at bounding box center [148, 36] width 4 height 1
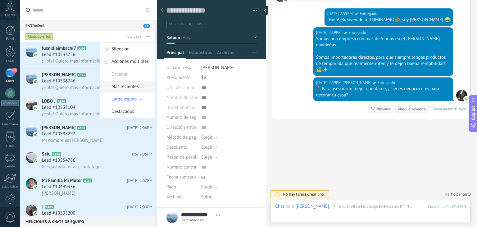
click at [135, 84] on span "Más recientes" at bounding box center [124, 86] width 27 height 12
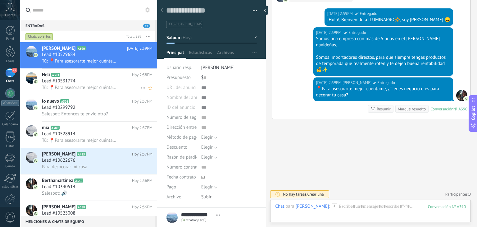
click at [120, 78] on h2 "Heli A391" at bounding box center [87, 75] width 90 height 6
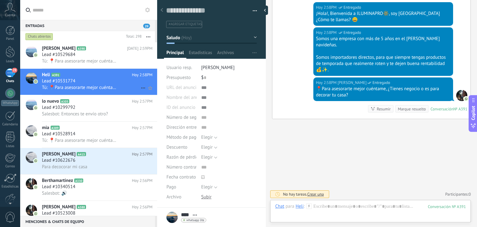
scroll to position [69, 0]
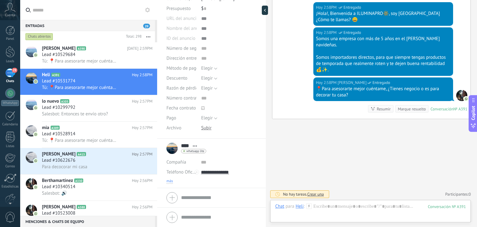
click at [170, 181] on span "más" at bounding box center [169, 180] width 7 height 5
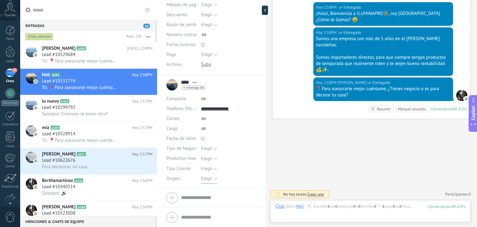
click at [208, 178] on span "Elegir" at bounding box center [206, 178] width 11 height 6
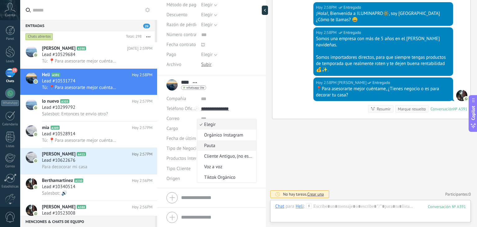
click at [212, 147] on span "Pauta" at bounding box center [225, 145] width 57 height 6
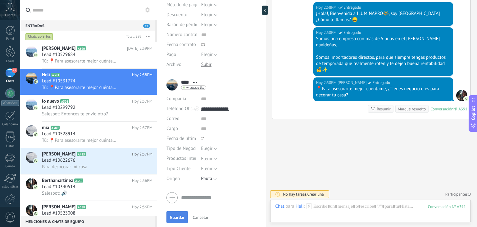
click at [179, 214] on button "Guardar" at bounding box center [176, 217] width 21 height 12
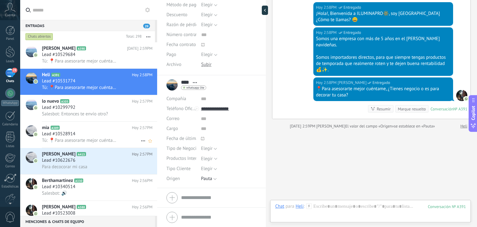
scroll to position [138, 0]
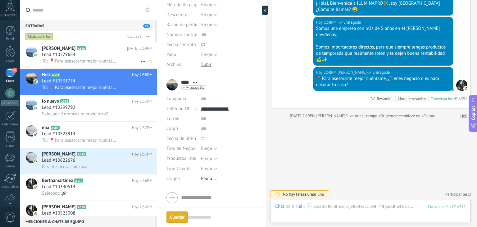
click at [113, 52] on div "Lead #10529684" at bounding box center [97, 55] width 110 height 6
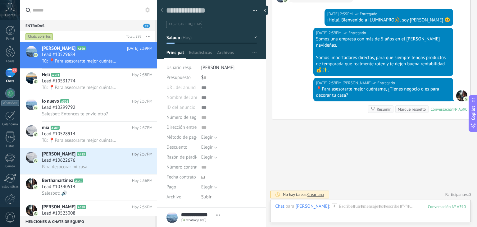
scroll to position [69, 0]
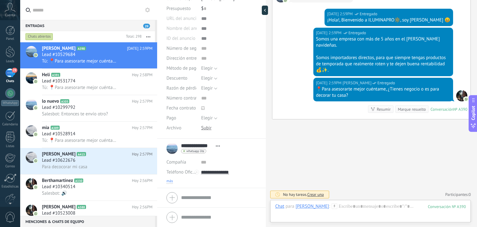
click at [171, 180] on span "más" at bounding box center [169, 180] width 7 height 5
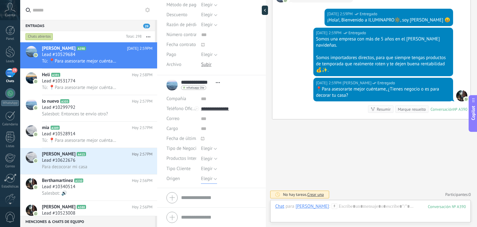
click at [207, 174] on button "Elegir" at bounding box center [209, 178] width 16 height 10
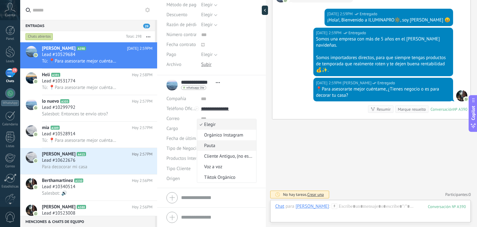
click at [212, 146] on span "Pauta" at bounding box center [225, 145] width 57 height 6
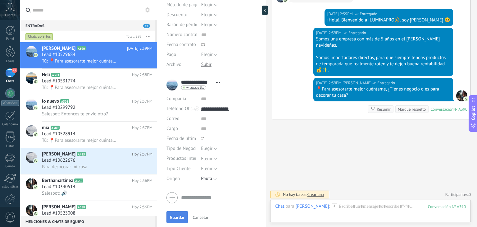
click at [176, 212] on button "Guardar" at bounding box center [176, 217] width 21 height 12
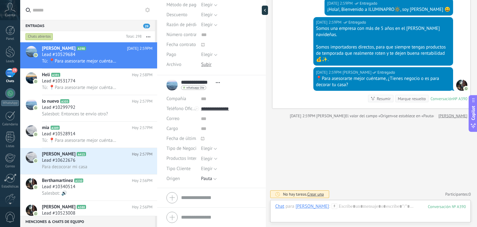
click at [147, 38] on button "button" at bounding box center [147, 36] width 13 height 11
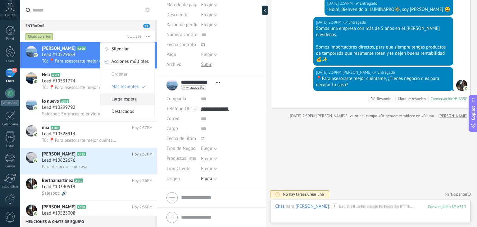
click at [131, 100] on span "Larga espera" at bounding box center [123, 99] width 25 height 12
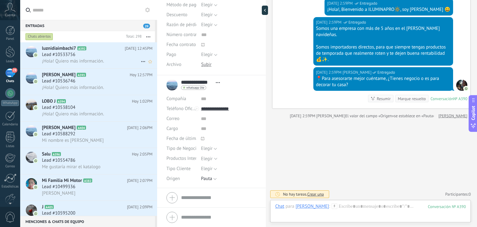
click at [114, 58] on div "Lead #10533756" at bounding box center [97, 55] width 110 height 6
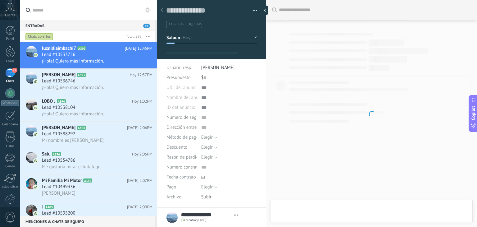
type textarea "**********"
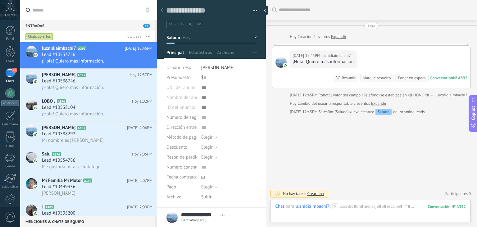
click at [333, 205] on icon at bounding box center [335, 206] width 6 height 6
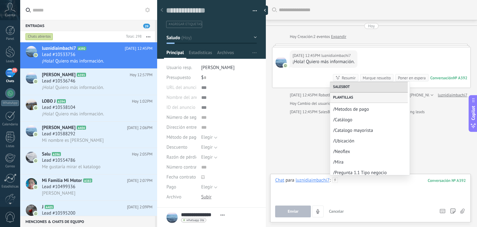
scroll to position [329, 0]
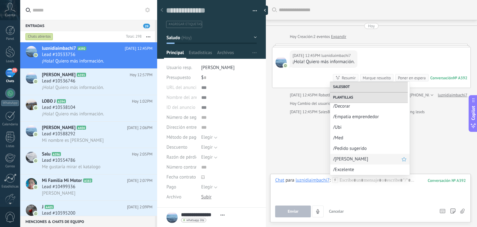
click at [344, 159] on span "/[PERSON_NAME]" at bounding box center [367, 159] width 68 height 6
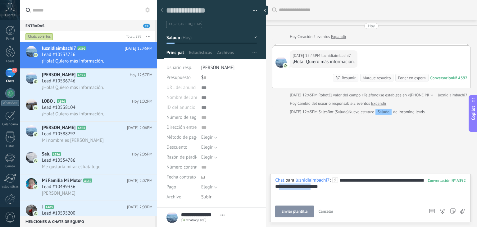
drag, startPoint x: 328, startPoint y: 187, endPoint x: 292, endPoint y: 186, distance: 36.0
click at [292, 186] on div "**********" at bounding box center [370, 189] width 191 height 24
click at [297, 213] on span "Enviar" at bounding box center [292, 211] width 11 height 4
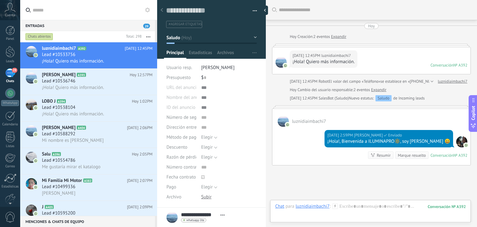
scroll to position [46, 0]
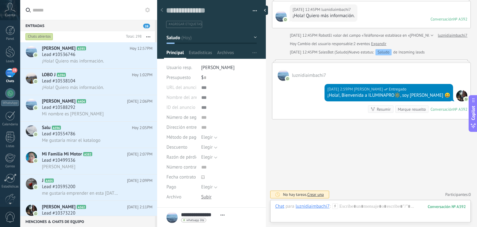
click at [335, 202] on div "Chat Correo Nota Tarea Chat para luznidiaimbachi7 : 392 Enviar Cancelar Rastrea…" at bounding box center [370, 211] width 200 height 22
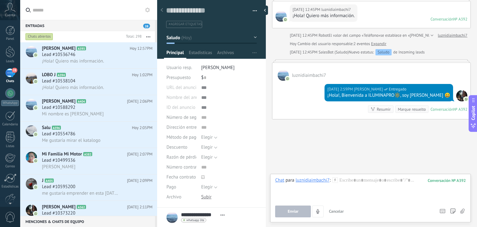
click at [335, 183] on div "Chat para luznidiaimbachi7 :" at bounding box center [306, 180] width 63 height 6
click at [335, 180] on icon at bounding box center [335, 180] width 6 height 6
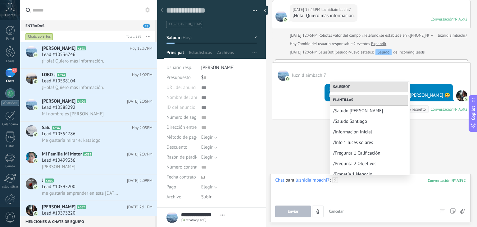
scroll to position [61, 0]
click at [355, 129] on span "/Información Inicial" at bounding box center [367, 131] width 68 height 6
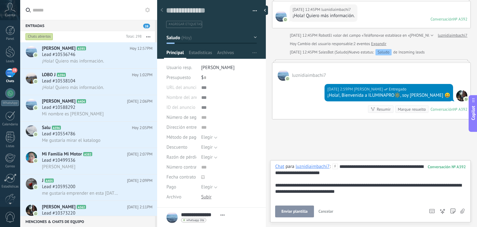
click at [298, 210] on span "Enviar plantilla" at bounding box center [294, 211] width 26 height 4
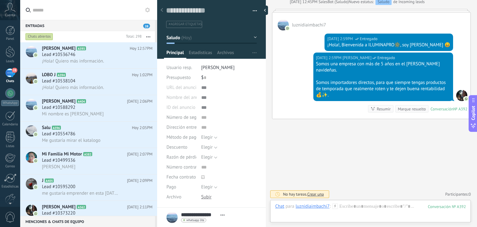
click at [335, 204] on icon at bounding box center [335, 206] width 6 height 6
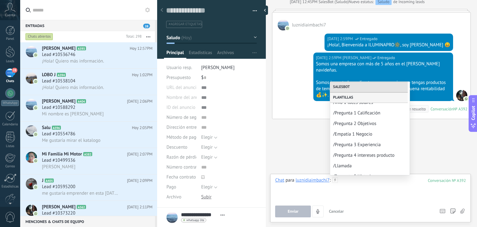
scroll to position [101, 0]
click at [348, 114] on span "/Pregunta 1 Calificación" at bounding box center [367, 113] width 68 height 6
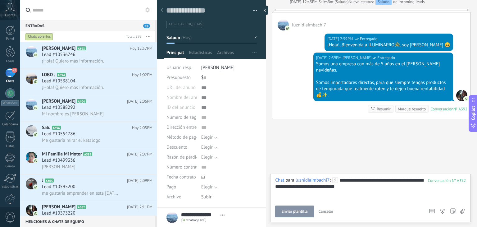
click at [303, 209] on span "Enviar plantilla" at bounding box center [294, 211] width 26 height 4
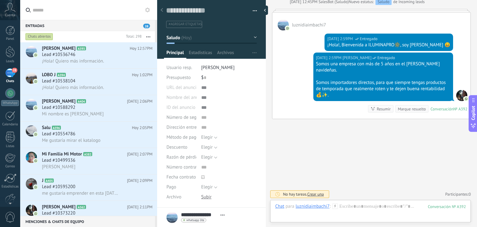
scroll to position [122, 0]
